Goal: Task Accomplishment & Management: Use online tool/utility

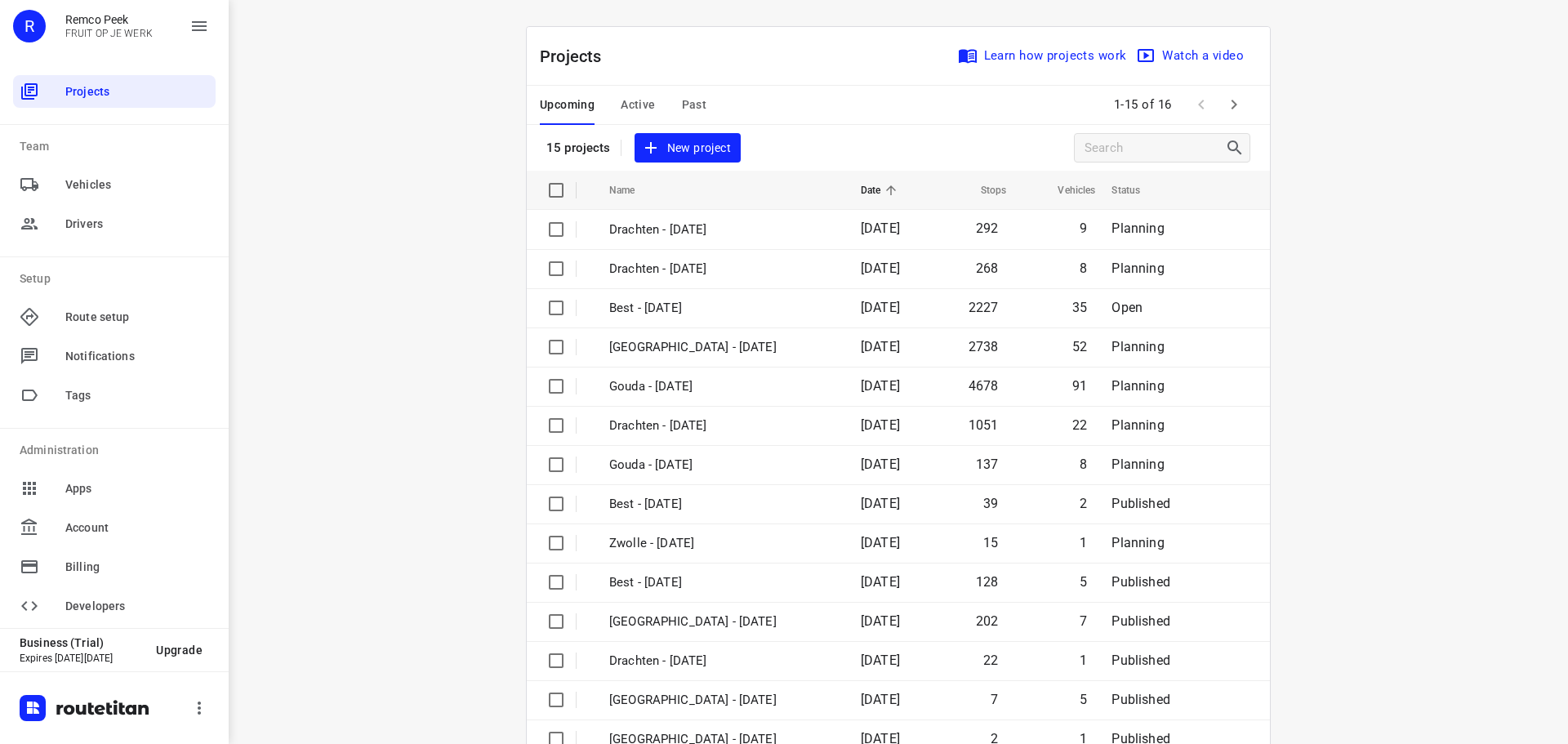
click at [620, 99] on span "Active" at bounding box center [637, 105] width 34 height 21
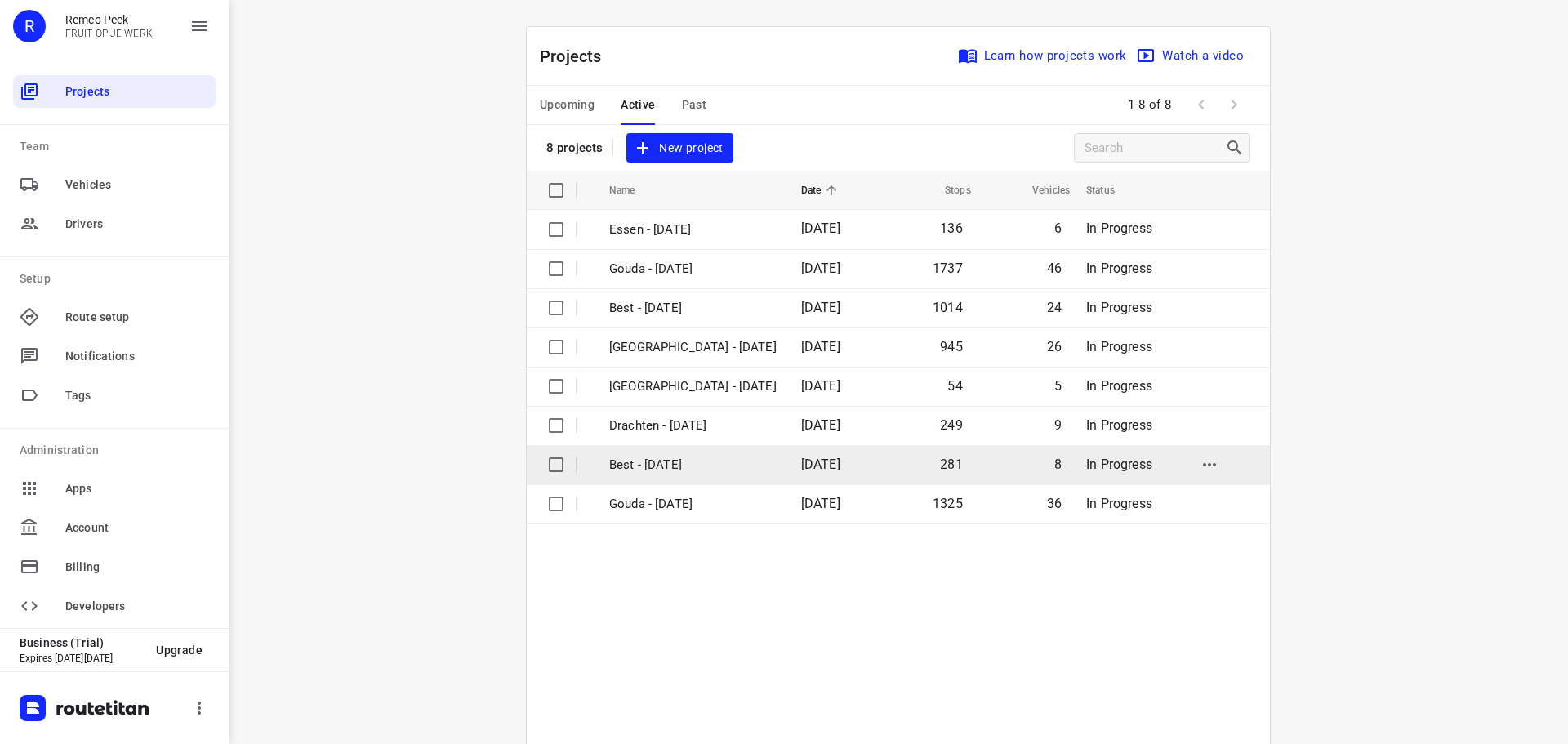
click at [641, 468] on p "Best - [DATE]" at bounding box center [692, 464] width 168 height 19
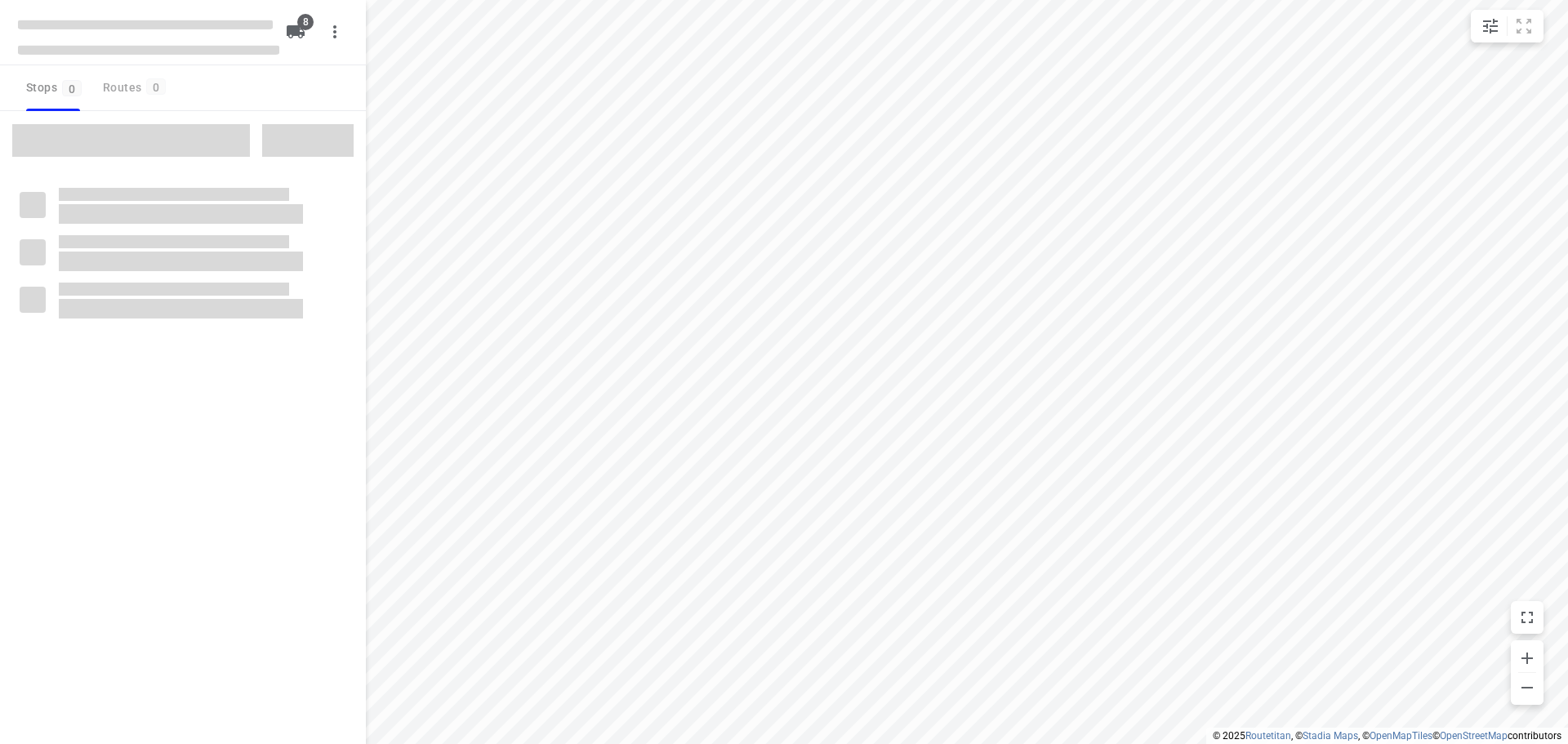
type input "distance"
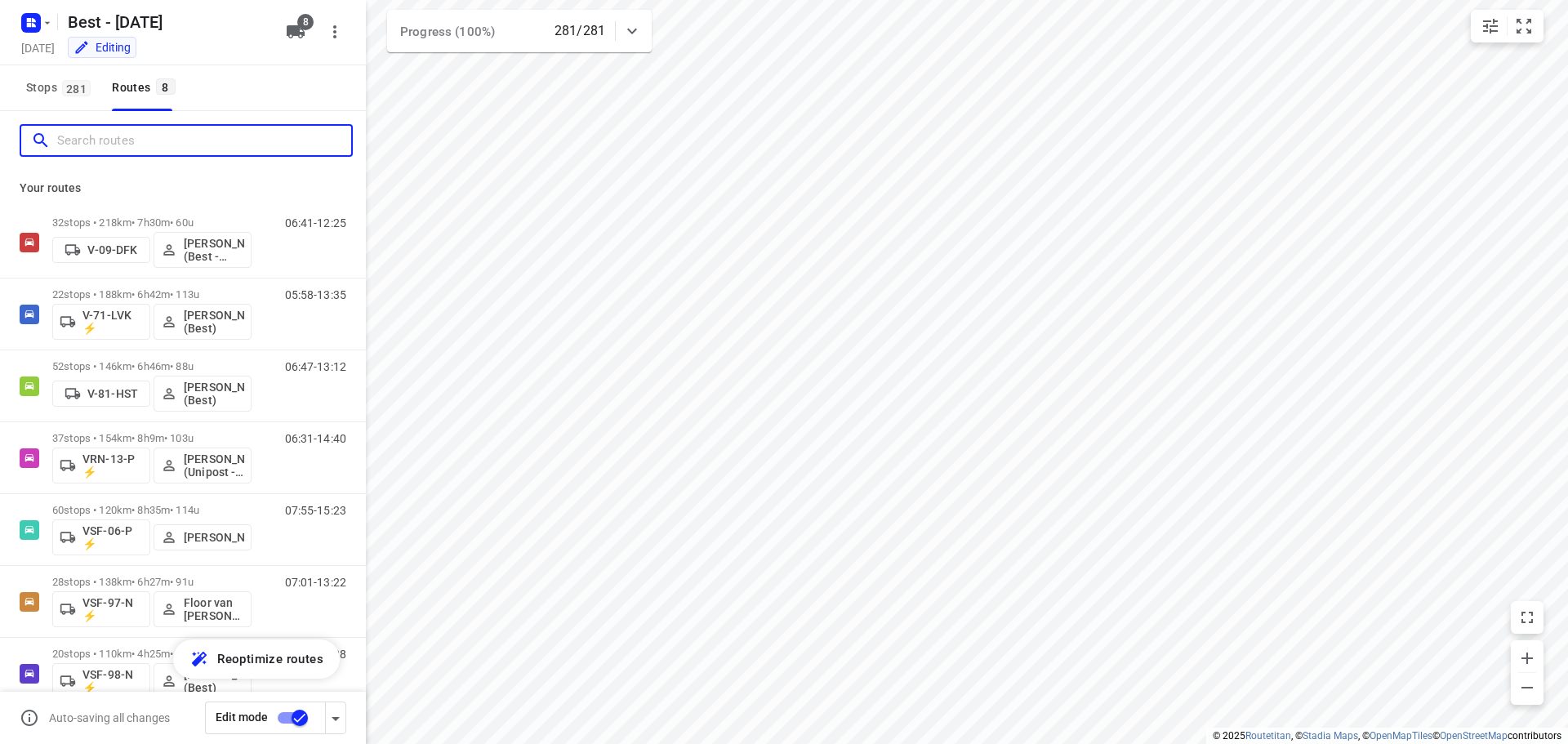
click at [269, 133] on input "Search routes" at bounding box center [204, 141] width 294 height 25
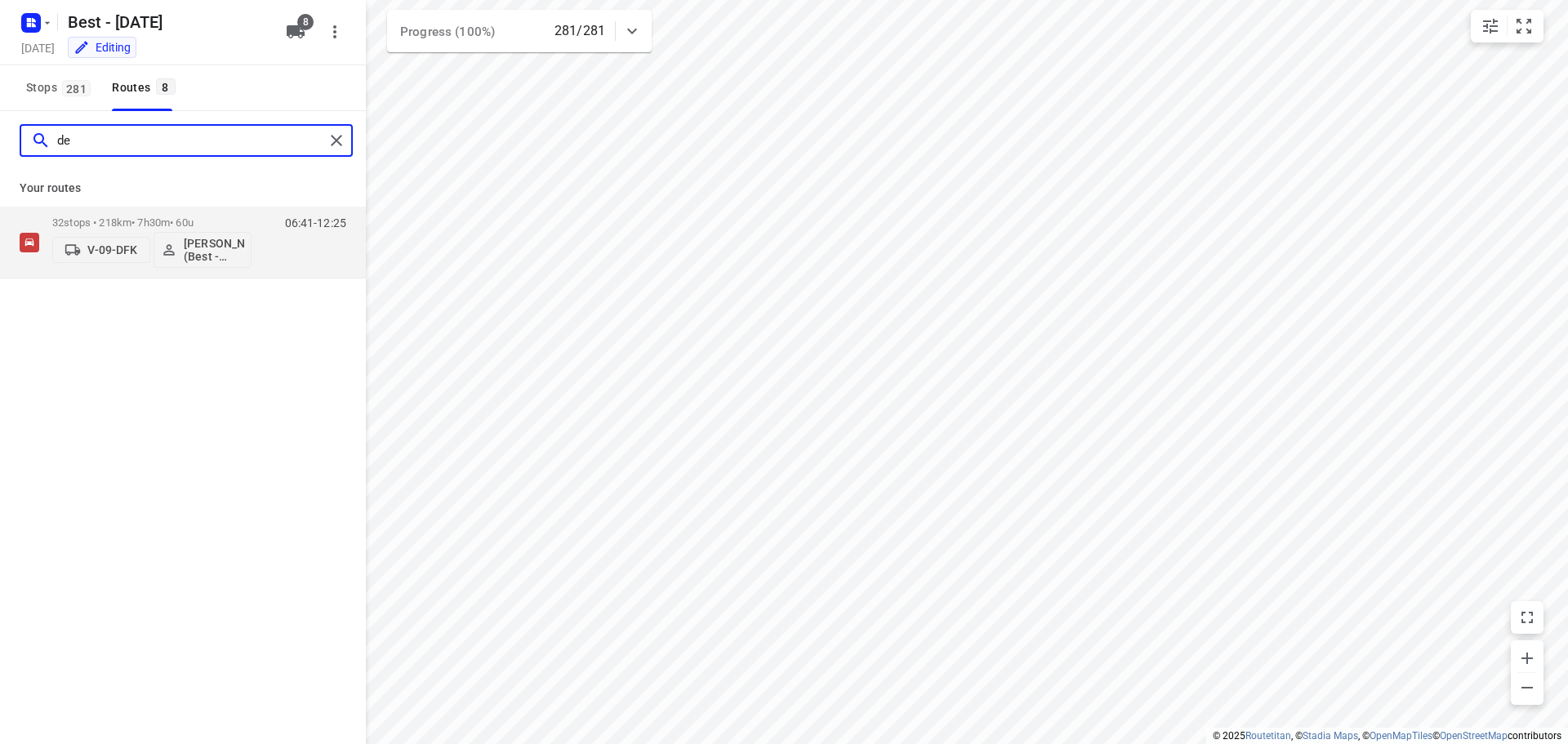
type input "d"
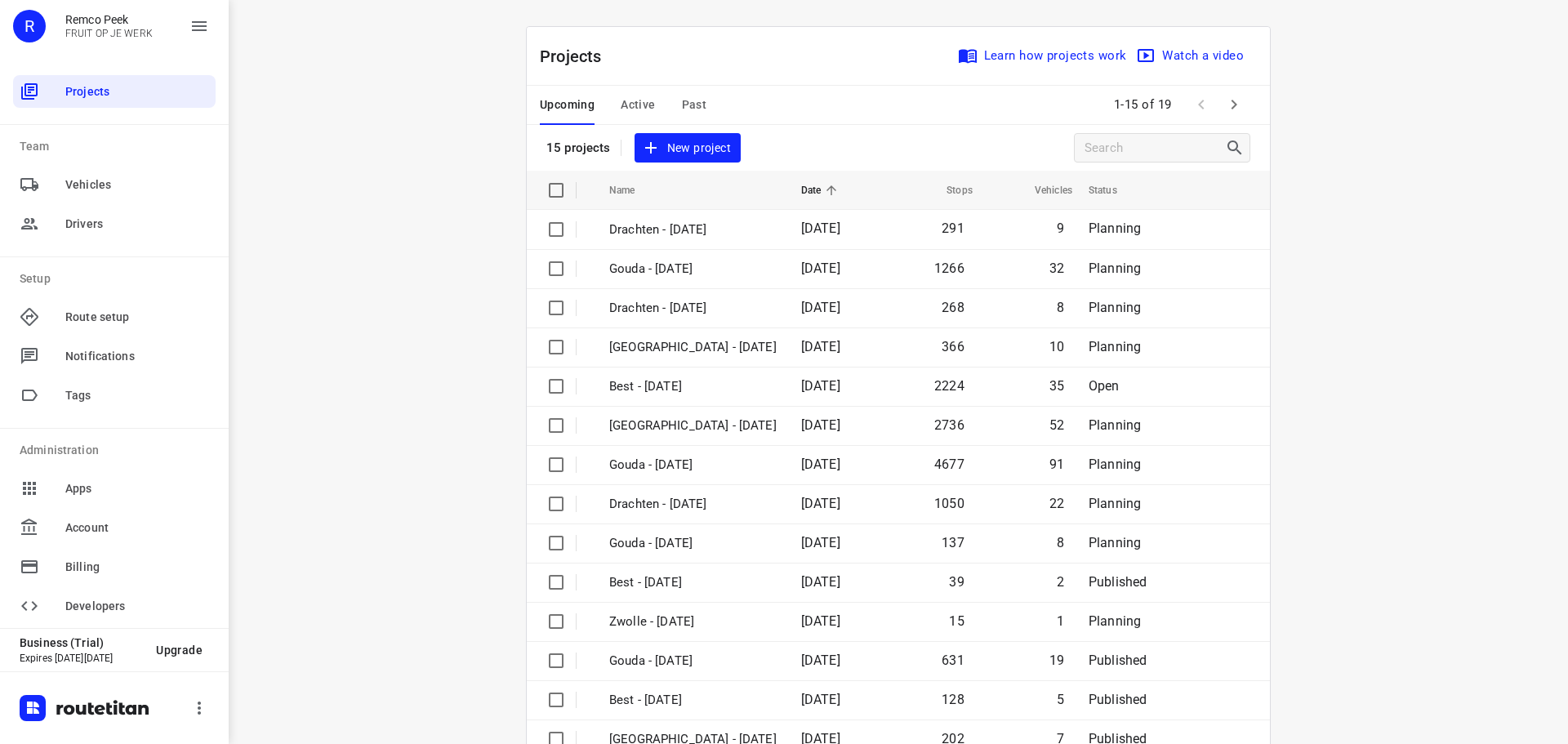
click at [627, 115] on button "Active" at bounding box center [637, 105] width 34 height 39
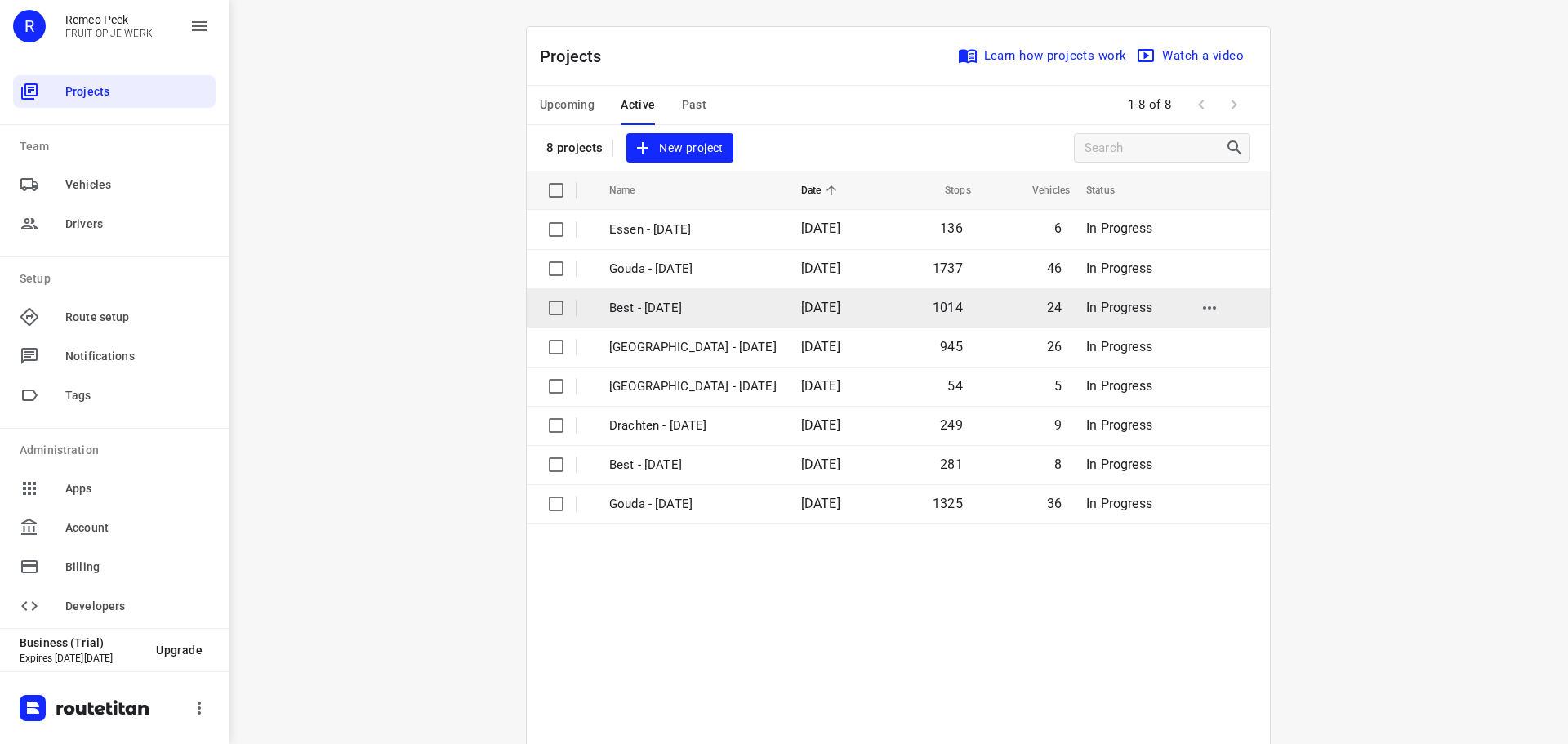
click at [643, 314] on p "Best - [DATE]" at bounding box center [692, 308] width 168 height 19
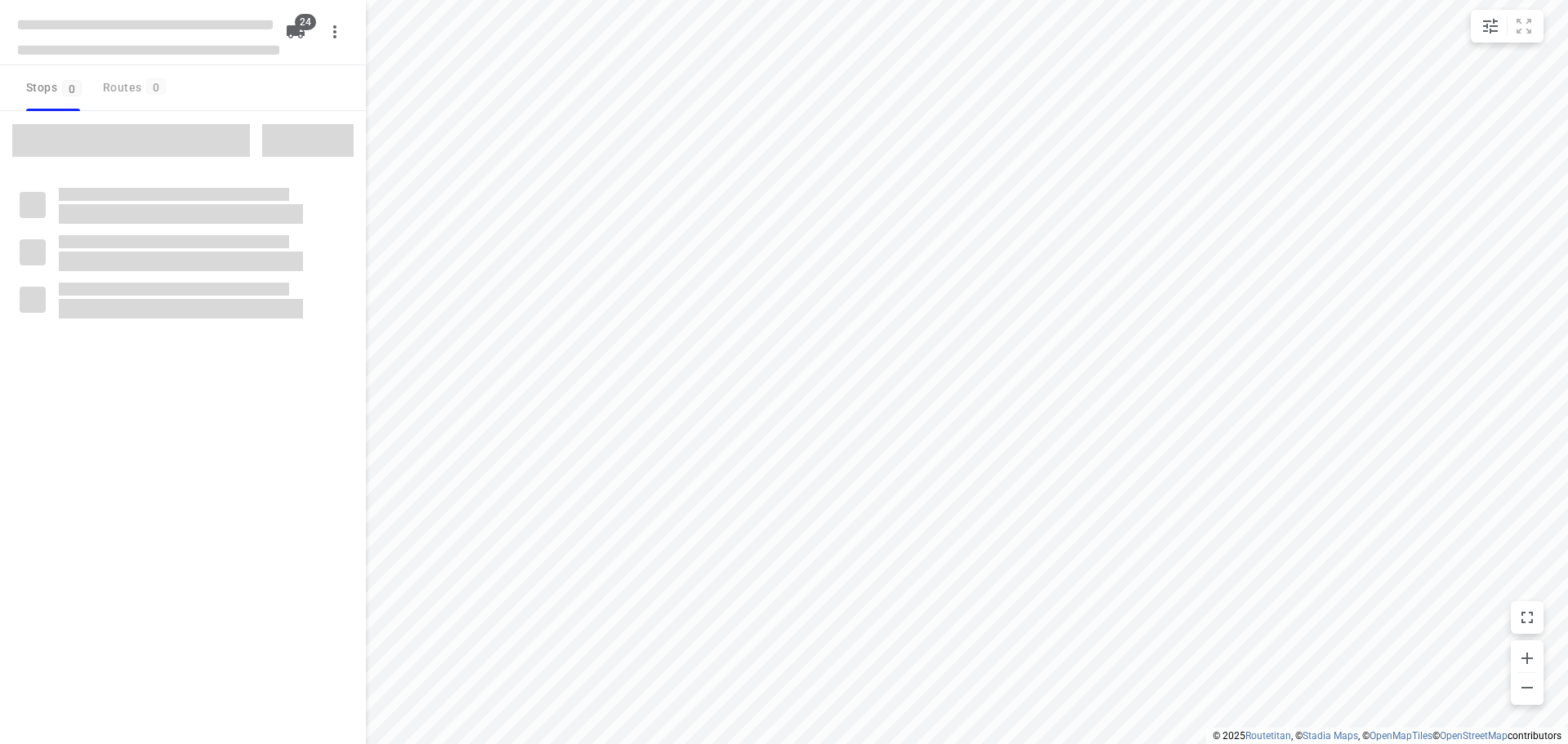
type input "distance"
checkbox input "true"
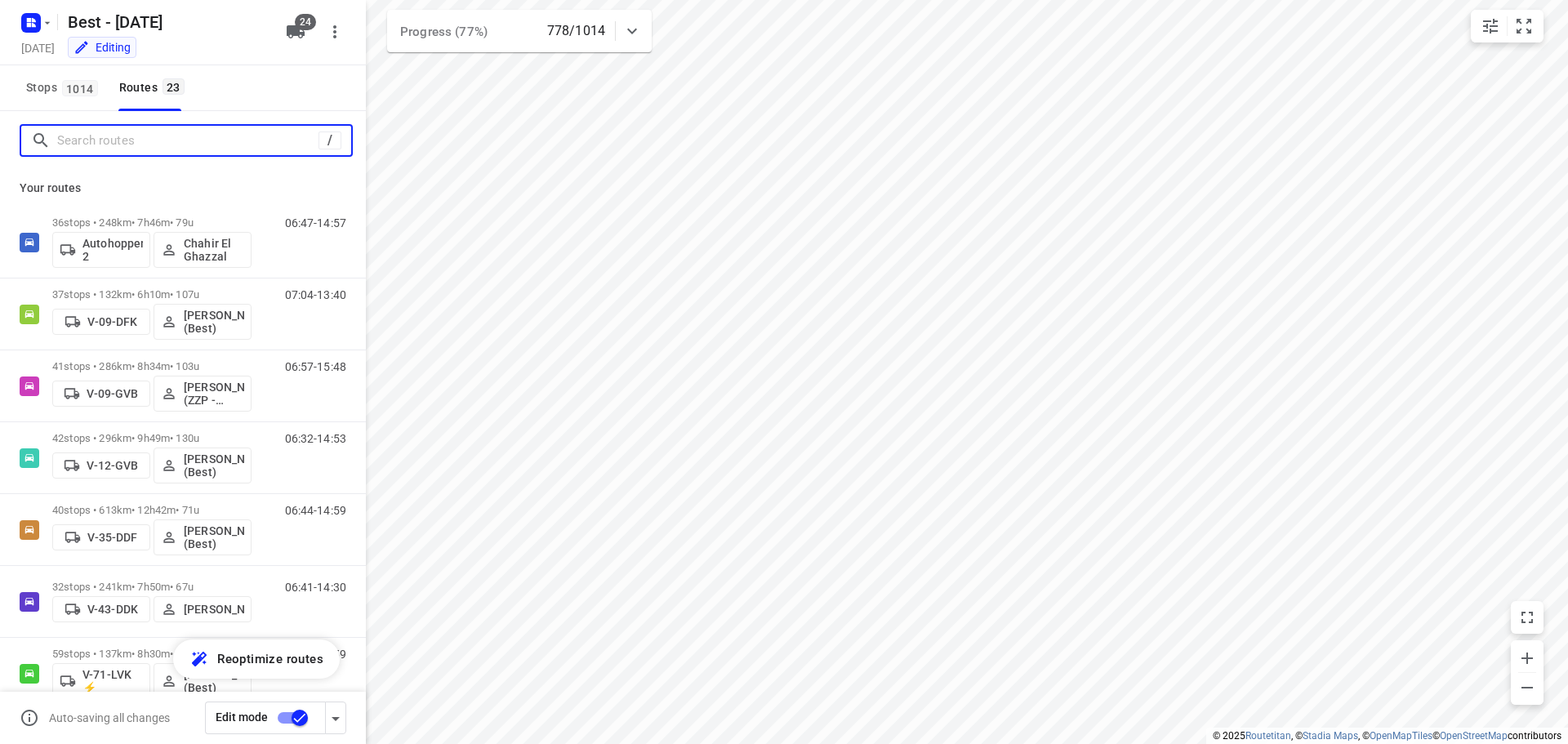
click at [207, 129] on input "Search routes" at bounding box center [188, 141] width 261 height 25
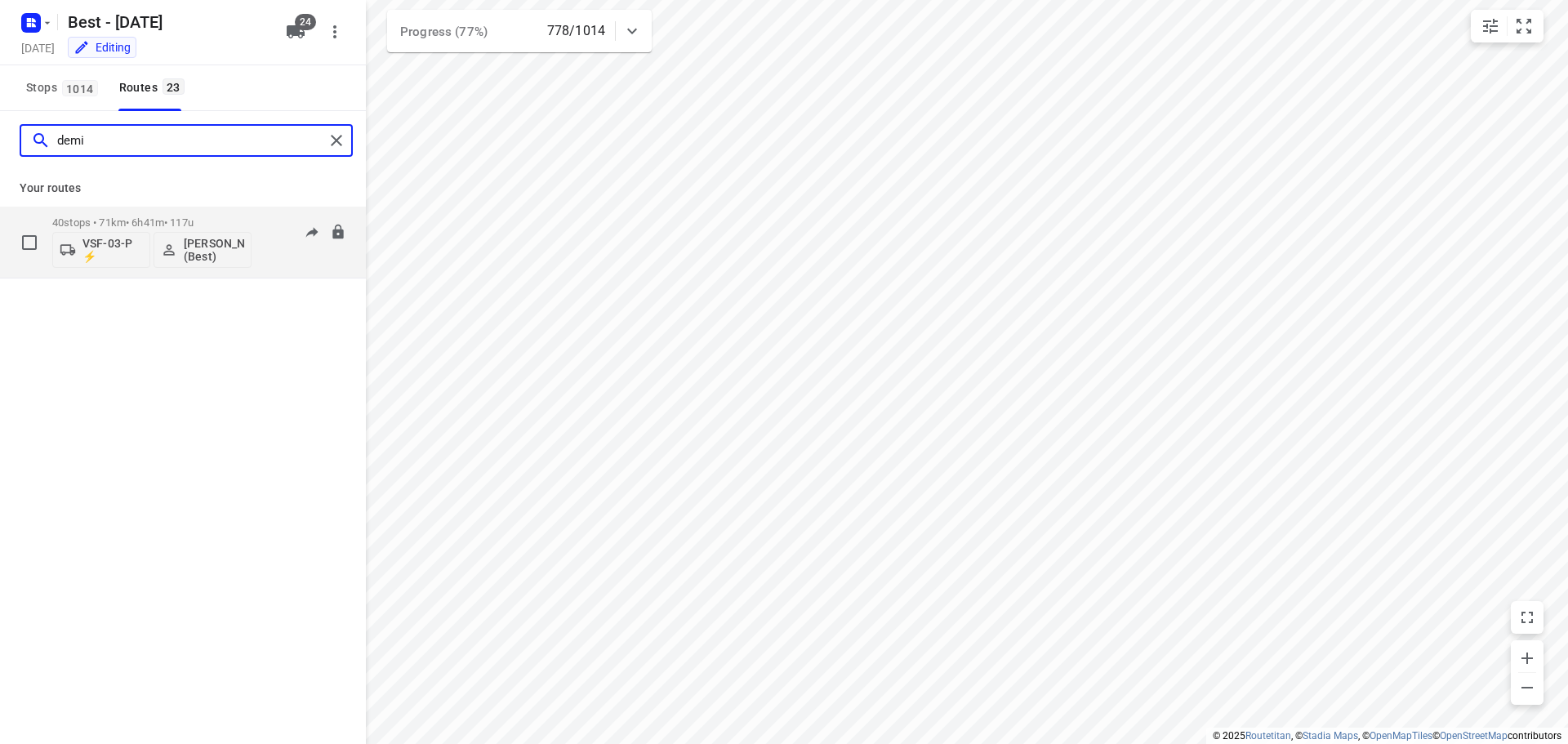
type input "demi"
click at [296, 245] on div at bounding box center [321, 233] width 50 height 32
click at [101, 218] on p "40 stops • 71km • 6h41m • 117u" at bounding box center [151, 223] width 199 height 13
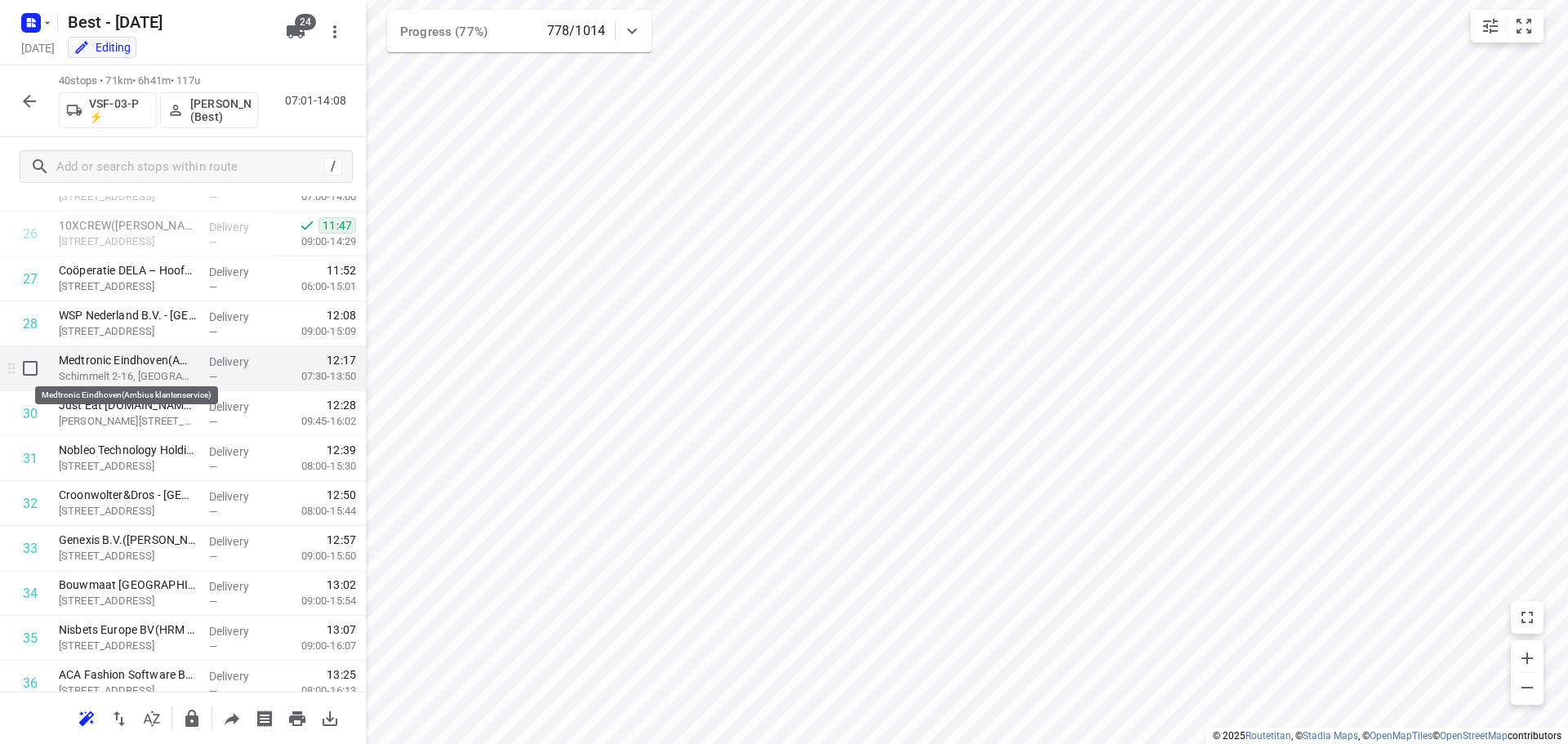
scroll to position [1182, 0]
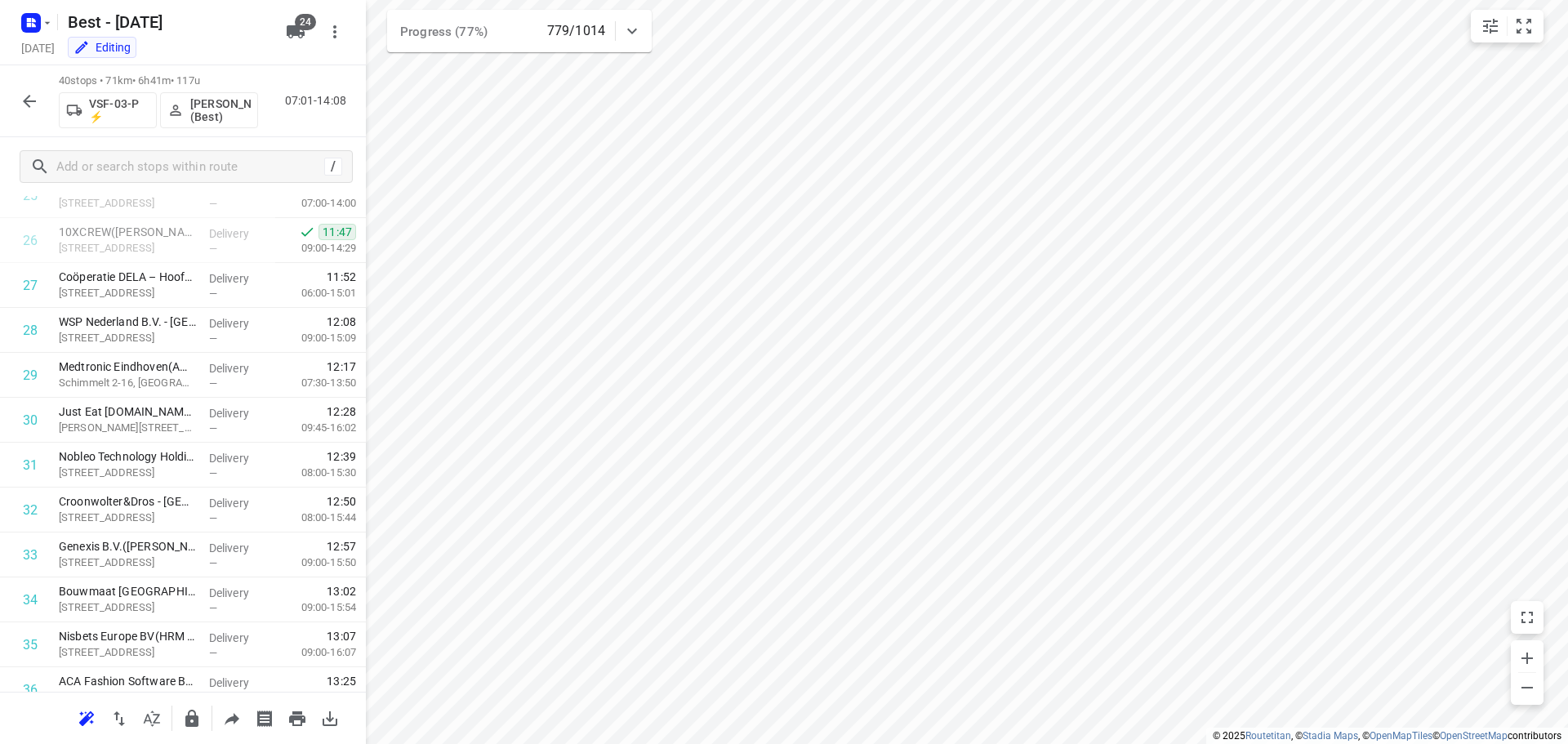
click at [40, 104] on button "button" at bounding box center [29, 101] width 32 height 32
